Goal: Check status: Check status

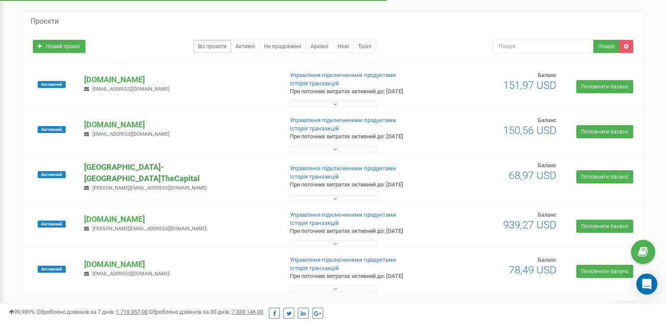
scroll to position [33, 0]
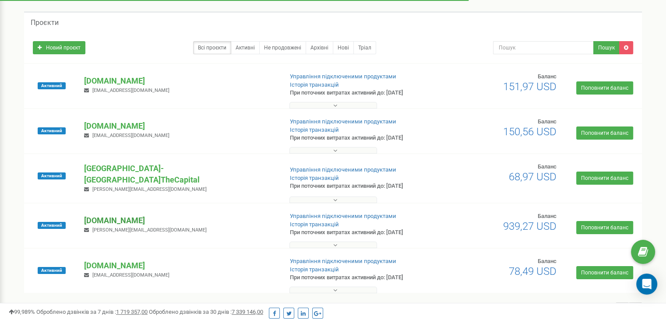
click at [133, 215] on p "[DOMAIN_NAME]" at bounding box center [179, 220] width 191 height 11
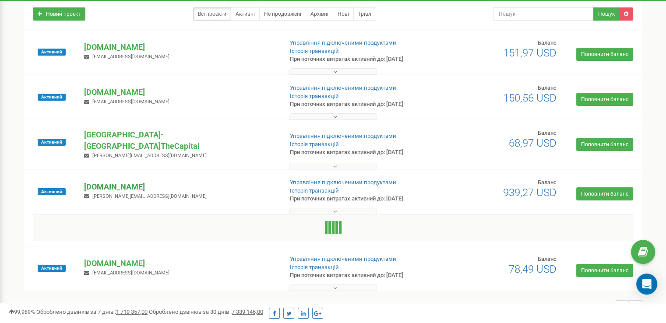
scroll to position [102, 0]
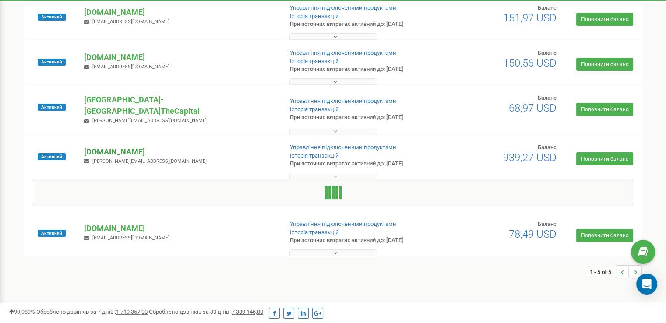
click at [130, 146] on p "[DOMAIN_NAME]" at bounding box center [179, 151] width 191 height 11
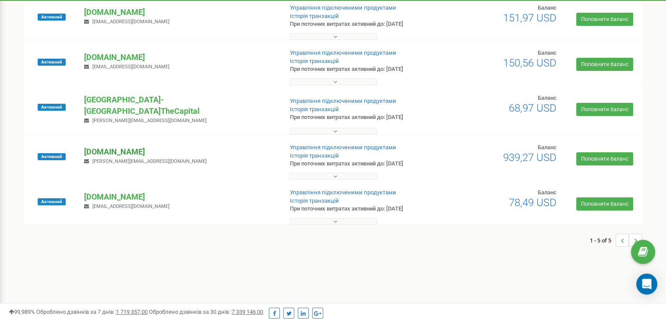
click at [130, 146] on p "[DOMAIN_NAME]" at bounding box center [179, 151] width 191 height 11
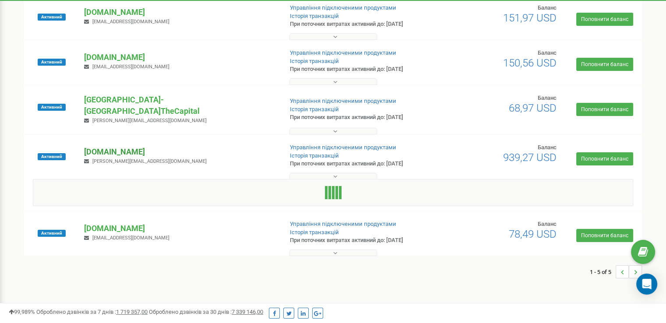
click at [126, 146] on p "[DOMAIN_NAME]" at bounding box center [179, 151] width 191 height 11
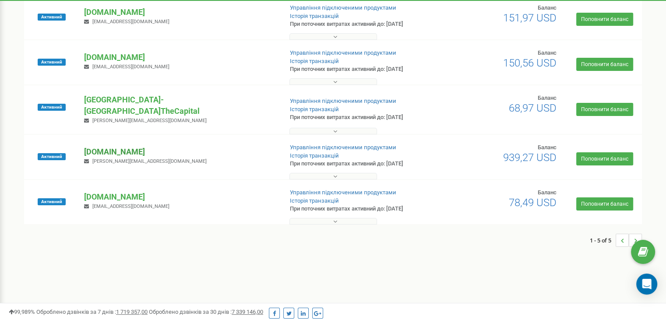
click at [126, 146] on p "[DOMAIN_NAME]" at bounding box center [179, 151] width 191 height 11
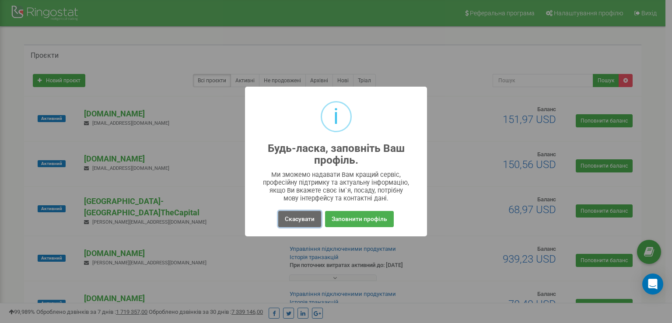
click at [298, 214] on button "Скасувати" at bounding box center [299, 219] width 43 height 16
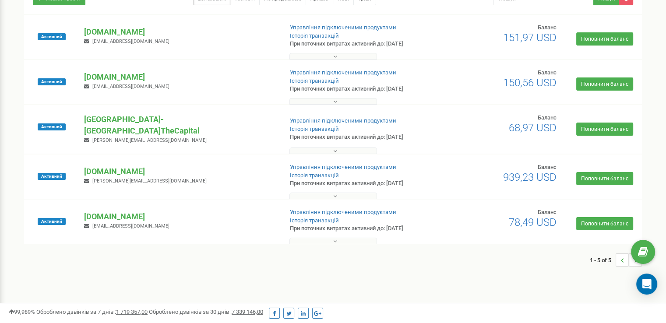
scroll to position [82, 0]
click at [130, 169] on p "[DOMAIN_NAME]" at bounding box center [179, 170] width 191 height 11
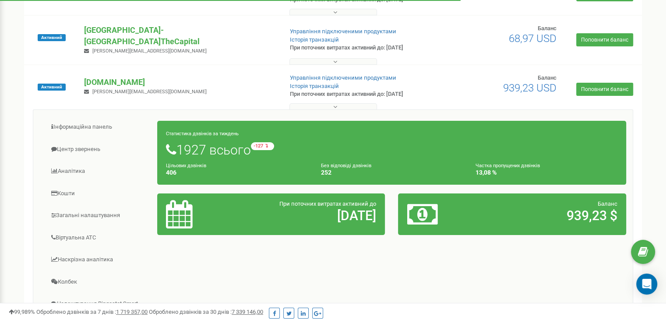
scroll to position [175, 0]
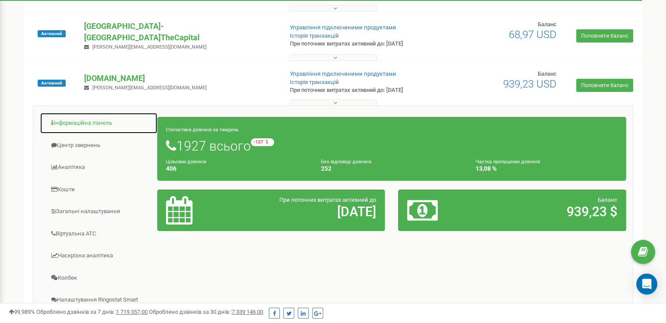
click at [108, 121] on link "Інформаційна панель" at bounding box center [99, 122] width 118 height 21
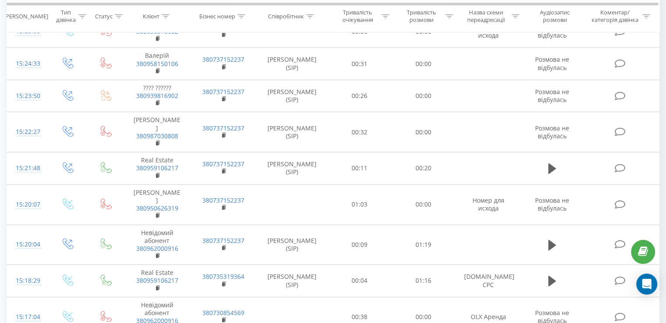
scroll to position [732, 0]
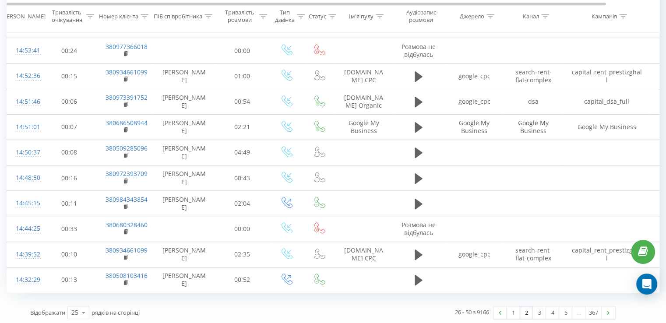
scroll to position [496, 0]
click at [537, 310] on link "3" at bounding box center [539, 313] width 13 height 12
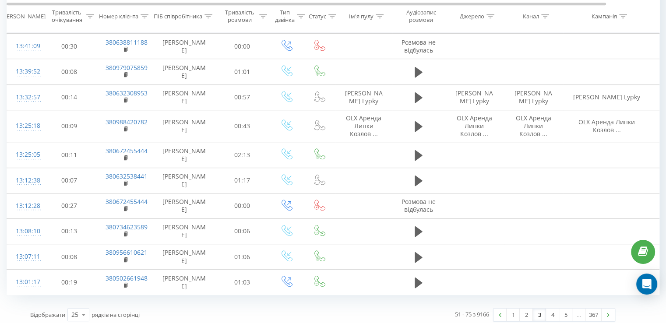
scroll to position [488, 0]
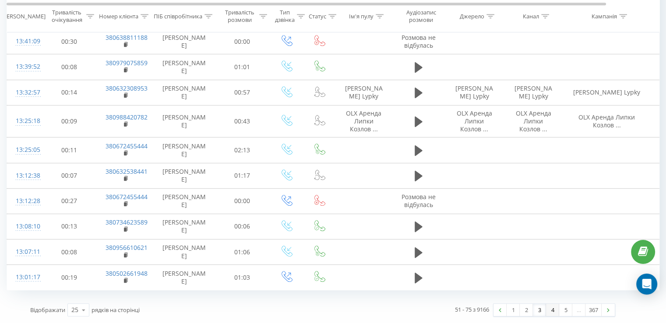
click at [549, 305] on link "4" at bounding box center [552, 310] width 13 height 12
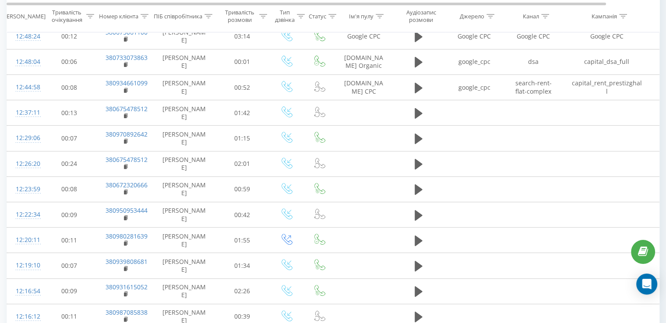
scroll to position [475, 0]
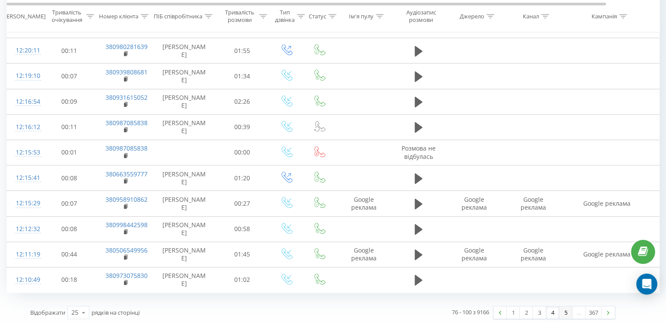
click at [564, 314] on link "5" at bounding box center [565, 312] width 13 height 12
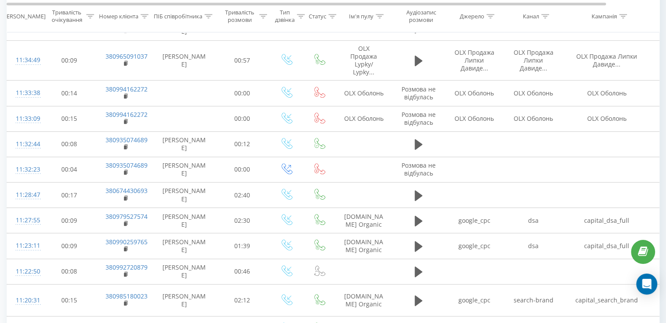
scroll to position [496, 0]
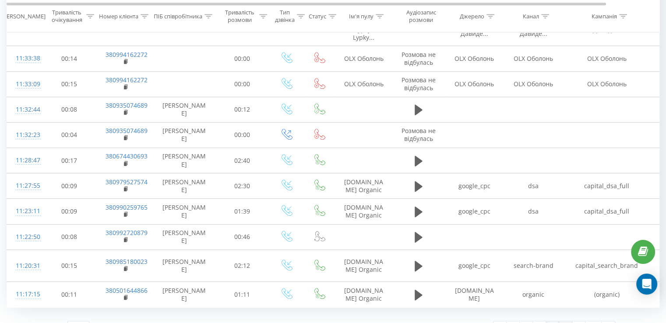
click at [566, 321] on link "6" at bounding box center [565, 327] width 13 height 12
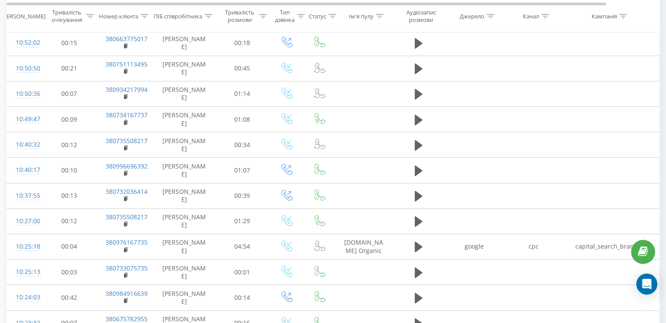
scroll to position [475, 0]
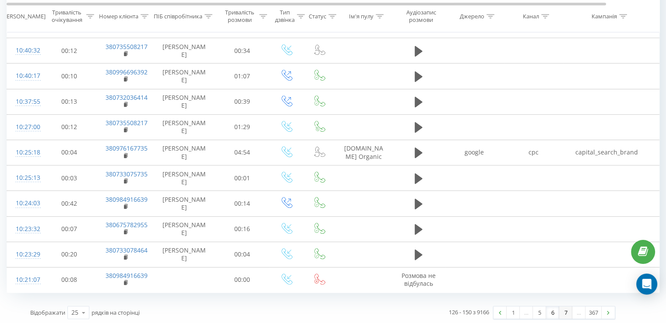
click at [562, 307] on link "7" at bounding box center [565, 312] width 13 height 12
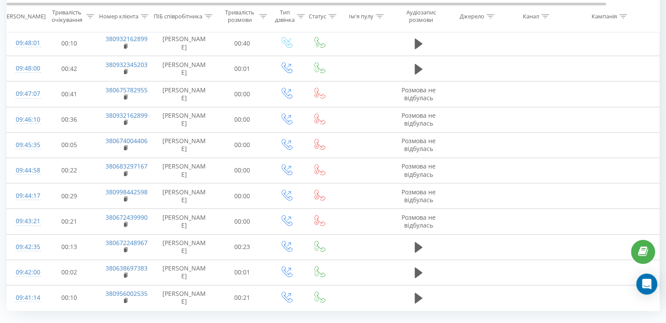
scroll to position [475, 0]
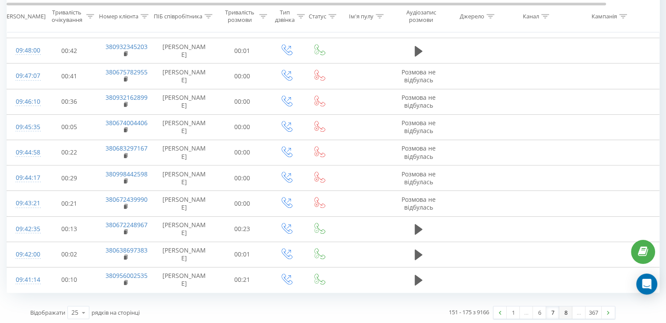
click at [567, 309] on link "8" at bounding box center [565, 312] width 13 height 12
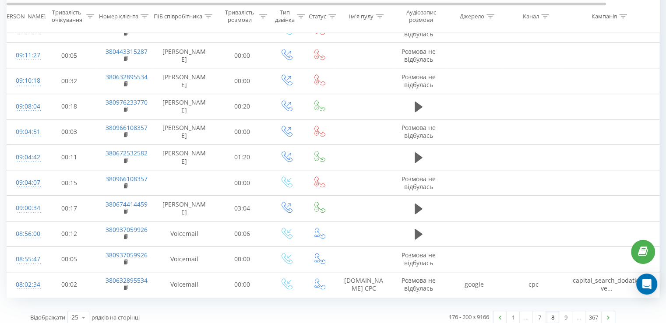
scroll to position [475, 0]
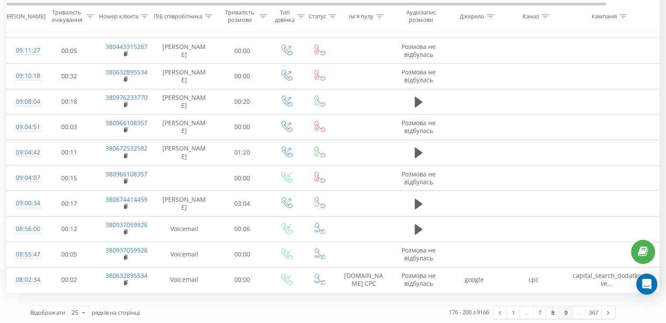
click at [569, 306] on link "9" at bounding box center [565, 312] width 13 height 12
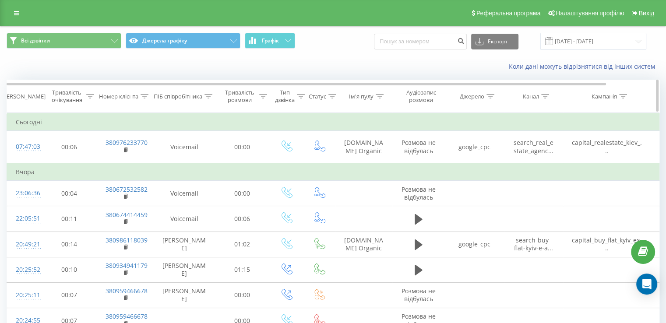
click at [491, 97] on icon at bounding box center [490, 96] width 8 height 4
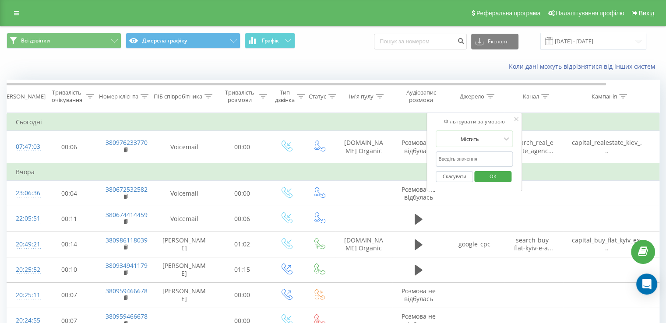
click at [459, 153] on input "text" at bounding box center [473, 158] width 77 height 15
type input "OLX"
click at [501, 178] on span "OK" at bounding box center [493, 176] width 25 height 14
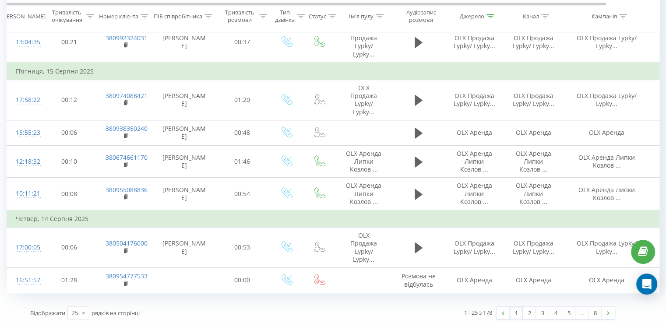
scroll to position [717, 0]
click at [530, 310] on link "2" at bounding box center [529, 313] width 13 height 12
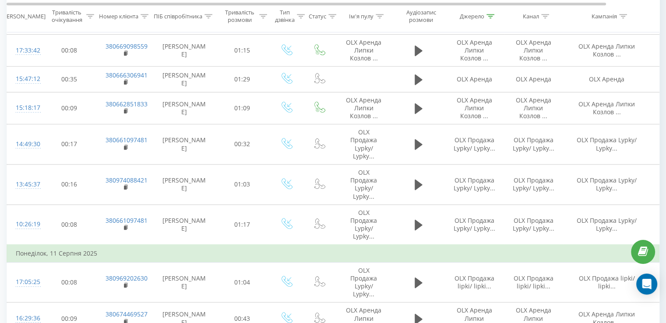
scroll to position [715, 0]
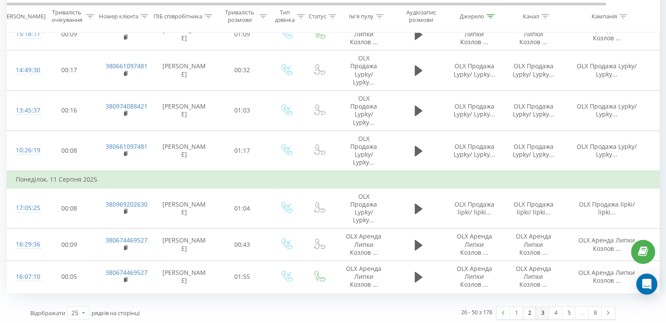
click at [543, 312] on link "3" at bounding box center [542, 313] width 13 height 12
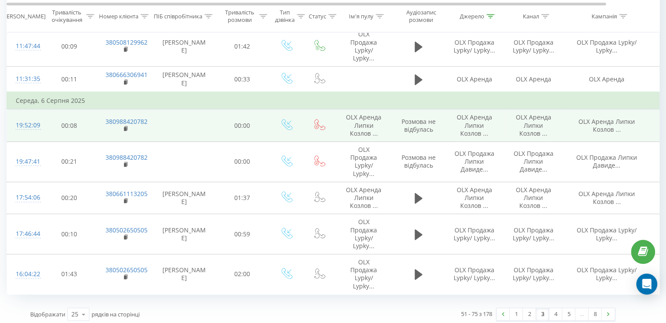
scroll to position [751, 0]
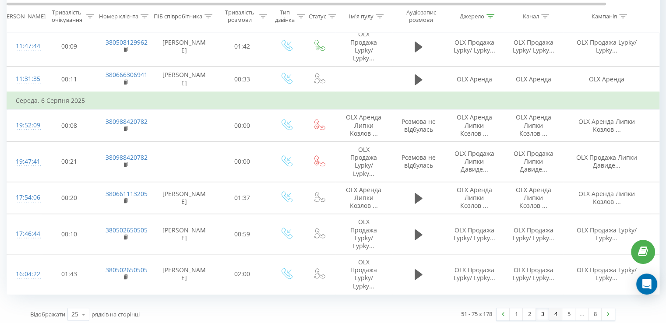
click at [555, 312] on link "4" at bounding box center [555, 314] width 13 height 12
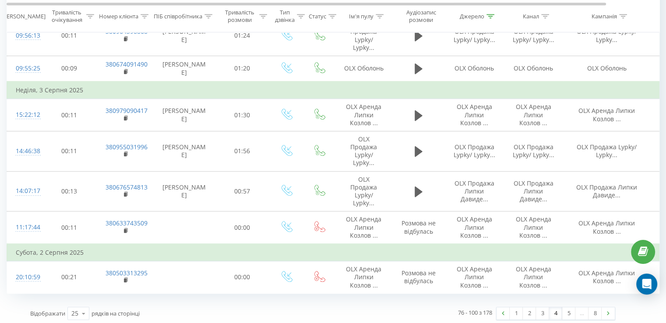
scroll to position [732, 0]
click at [564, 311] on link "5" at bounding box center [568, 313] width 13 height 12
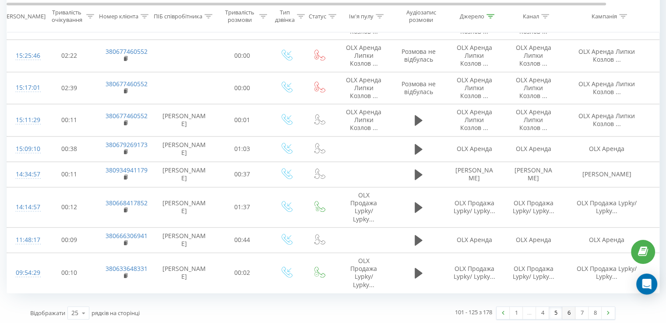
scroll to position [704, 0]
click at [567, 309] on link "6" at bounding box center [568, 313] width 13 height 12
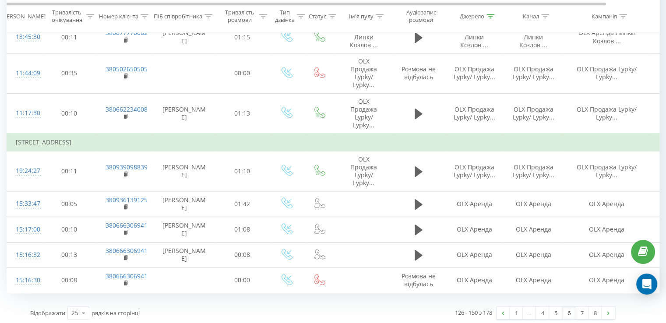
scroll to position [747, 0]
click at [579, 309] on link "7" at bounding box center [581, 314] width 13 height 12
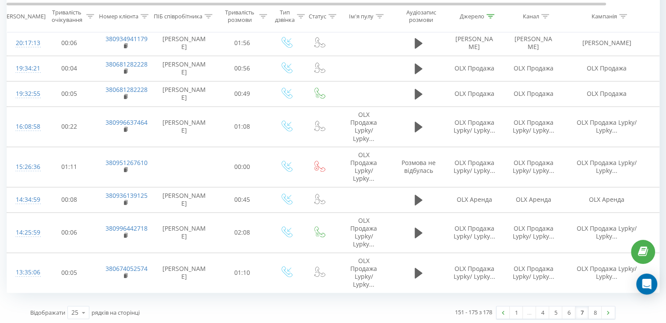
scroll to position [655, 0]
click at [591, 310] on link "8" at bounding box center [594, 313] width 13 height 12
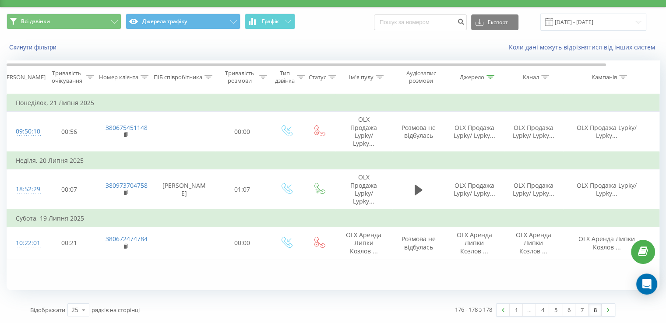
scroll to position [19, 0]
click at [494, 74] on div at bounding box center [490, 77] width 8 height 7
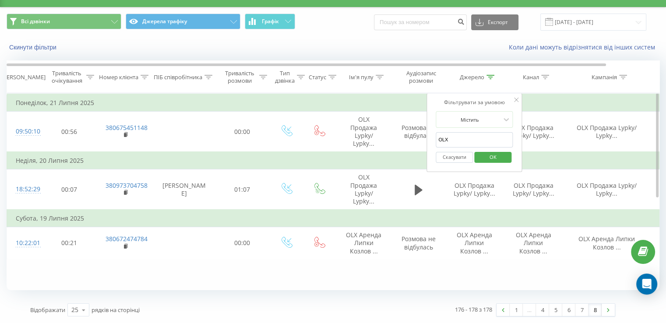
click at [451, 140] on input "OLX" at bounding box center [473, 139] width 77 height 15
click at [446, 158] on button "Скасувати" at bounding box center [453, 157] width 37 height 11
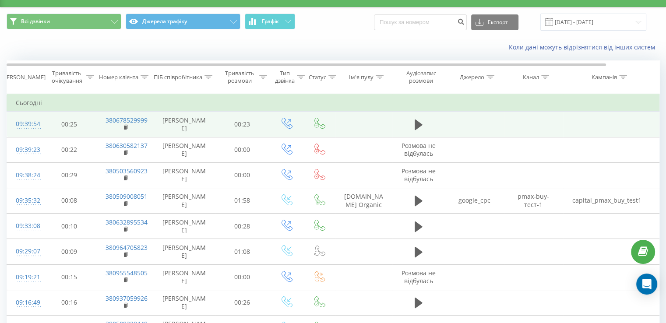
scroll to position [0, 0]
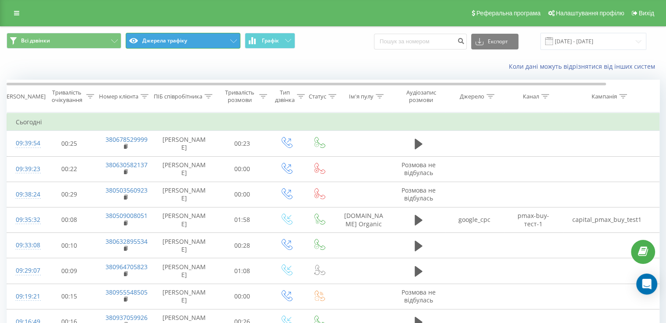
click at [212, 39] on button "Джерела трафіку" at bounding box center [183, 41] width 115 height 16
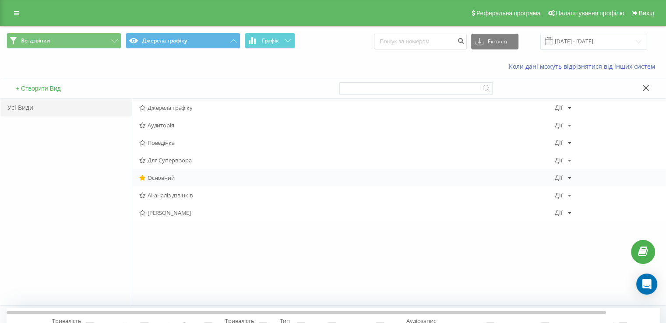
click at [147, 176] on span "Основний" at bounding box center [346, 178] width 415 height 6
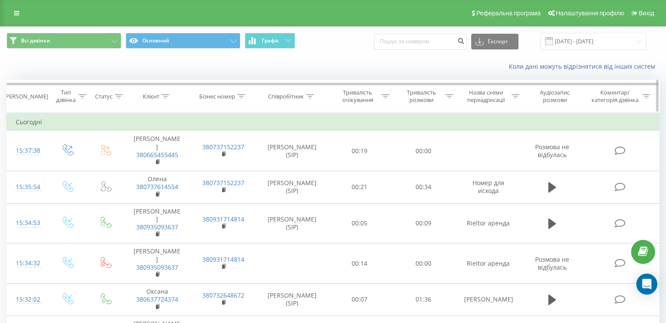
click at [239, 98] on div at bounding box center [241, 96] width 8 height 7
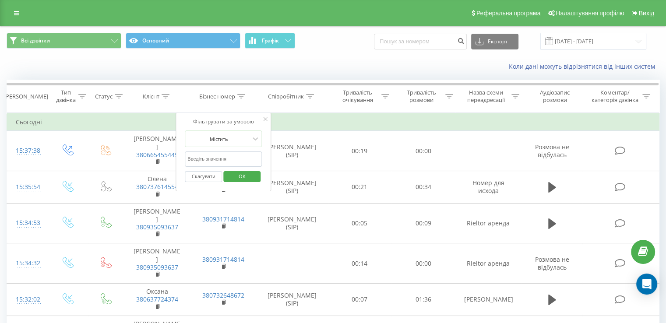
click at [197, 154] on input "text" at bounding box center [223, 158] width 77 height 15
paste input "380931712324"
type input "380931712324"
click at [237, 174] on span "OK" at bounding box center [242, 176] width 25 height 14
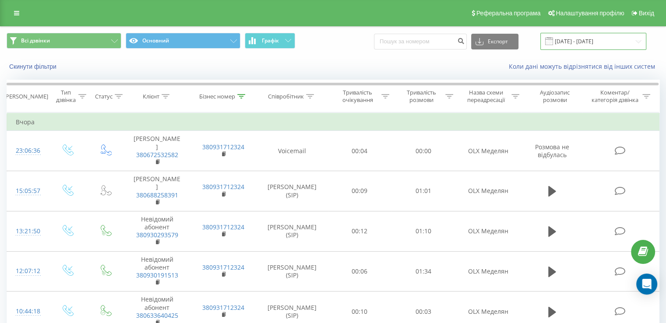
click at [610, 40] on input "19.07.2025 - 19.08.2025" at bounding box center [593, 41] width 106 height 17
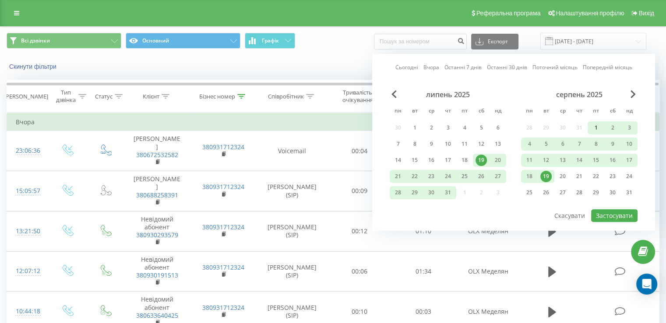
click at [593, 124] on div "1" at bounding box center [595, 127] width 11 height 11
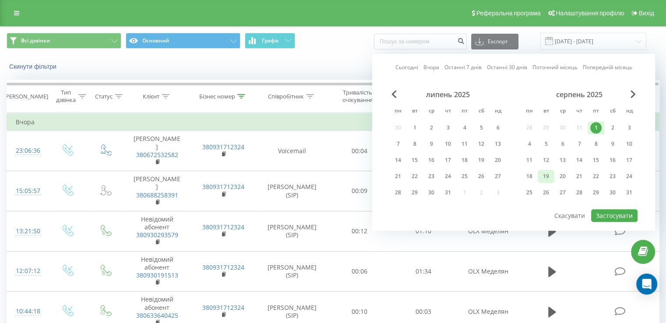
click at [543, 172] on div "19" at bounding box center [545, 176] width 11 height 11
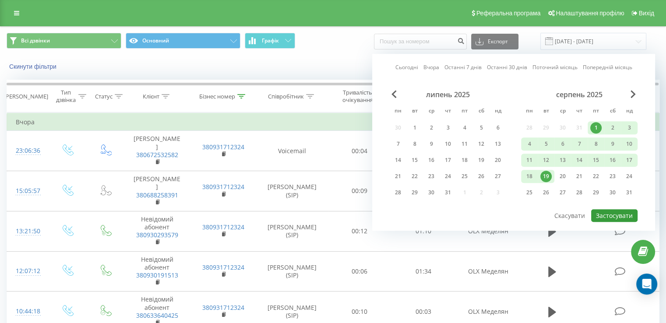
click at [613, 211] on button "Застосувати" at bounding box center [614, 215] width 46 height 13
type input "01.08.2025 - 19.08.2025"
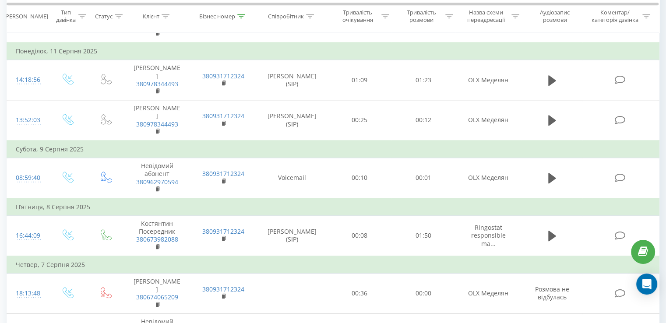
scroll to position [921, 0]
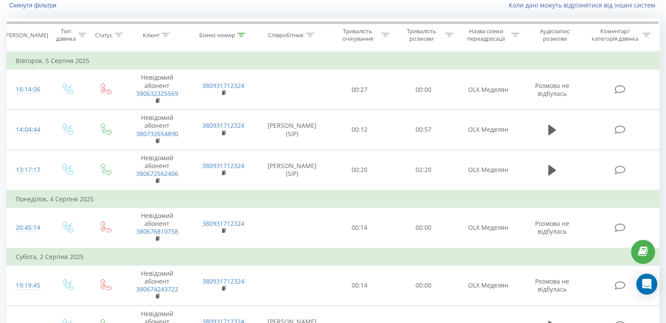
scroll to position [58, 0]
